Goal: Find specific page/section: Find specific page/section

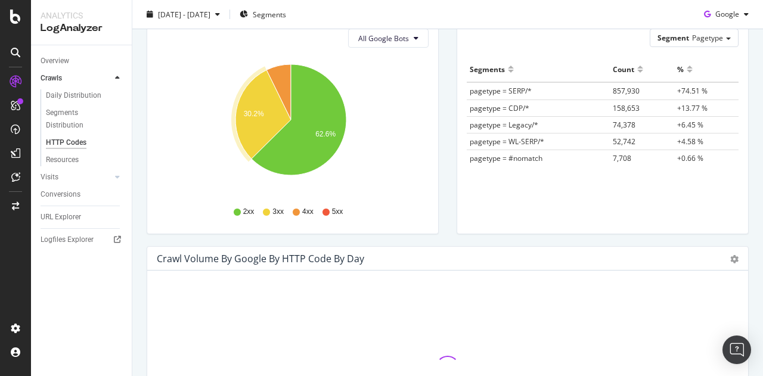
scroll to position [298, 0]
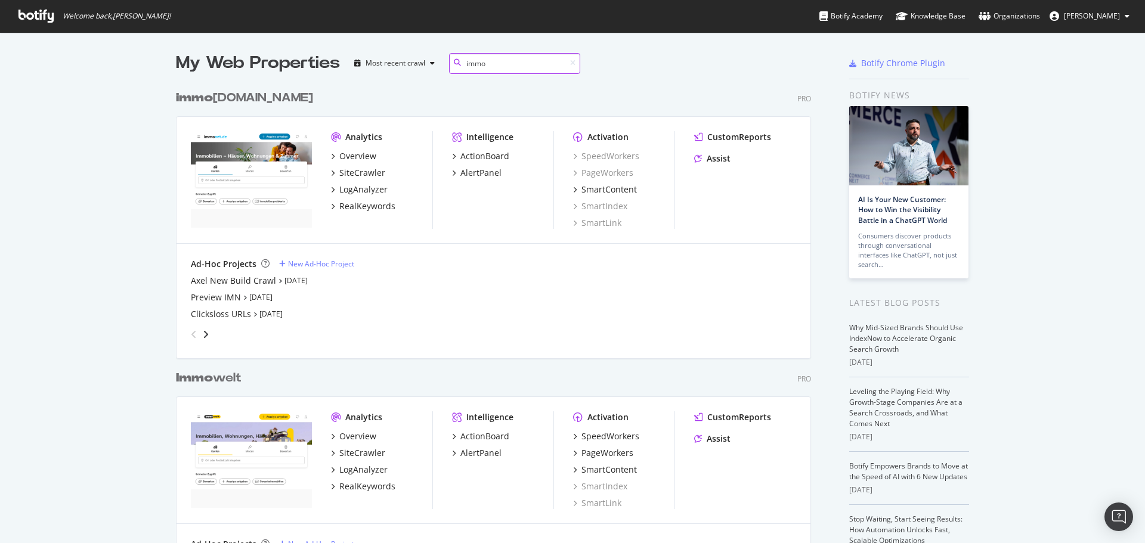
scroll to position [1392, 636]
type input "immo"
click at [352, 454] on div "SiteCrawler" at bounding box center [362, 453] width 46 height 12
